Goal: Transaction & Acquisition: Book appointment/travel/reservation

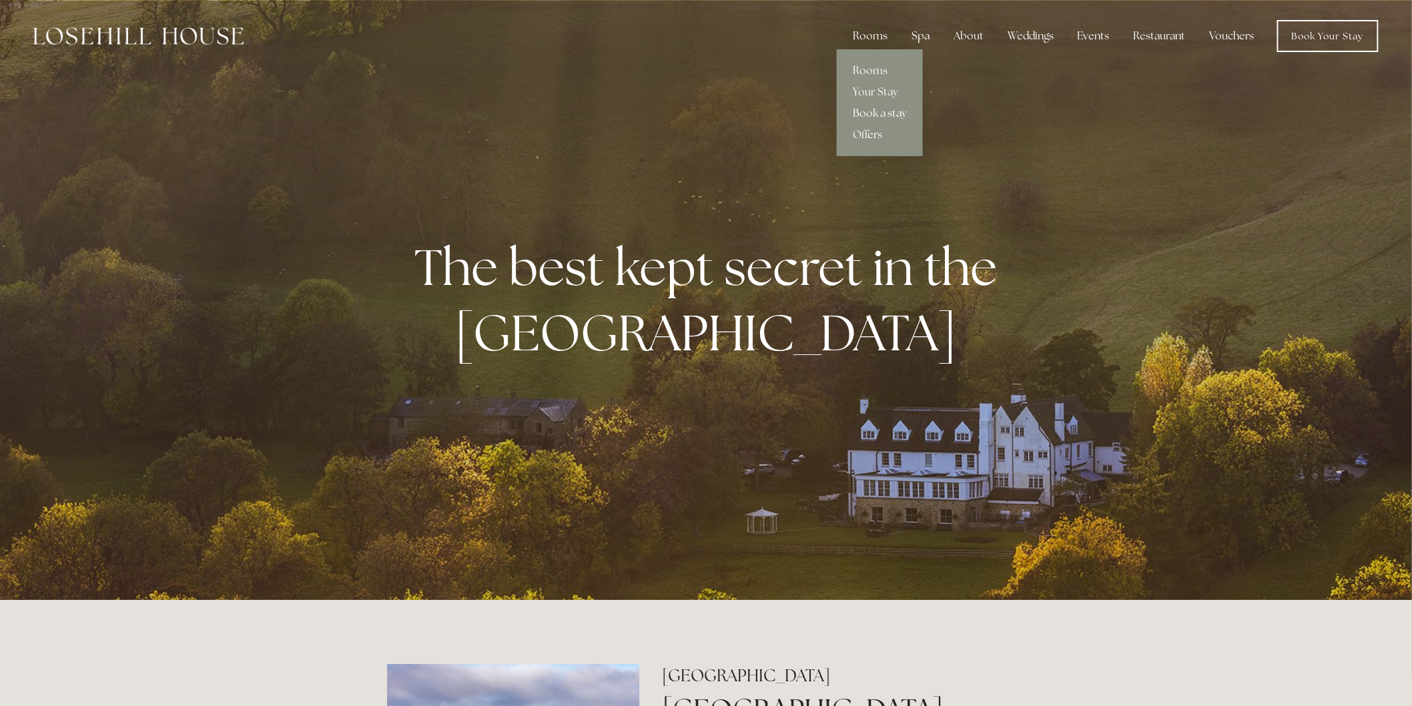
click at [875, 109] on link "Book a stay" at bounding box center [880, 113] width 86 height 21
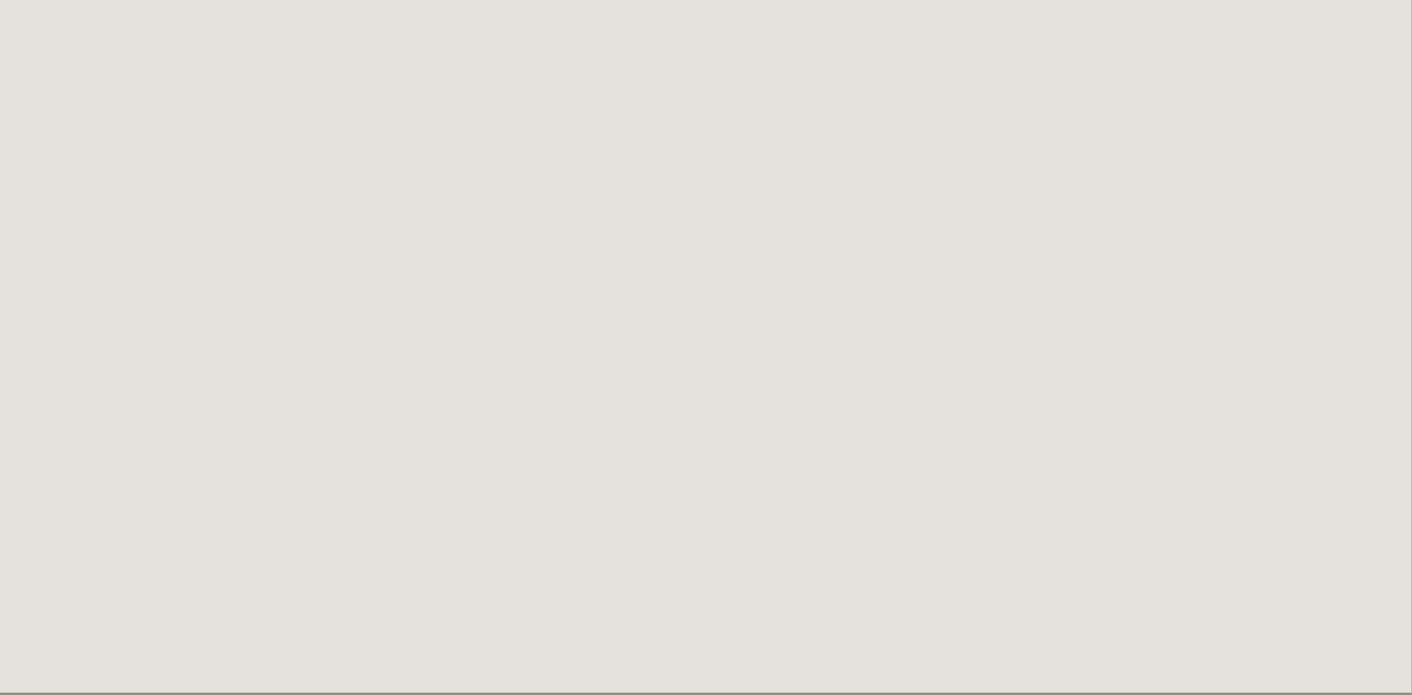
scroll to position [2669, 0]
